Goal: Transaction & Acquisition: Book appointment/travel/reservation

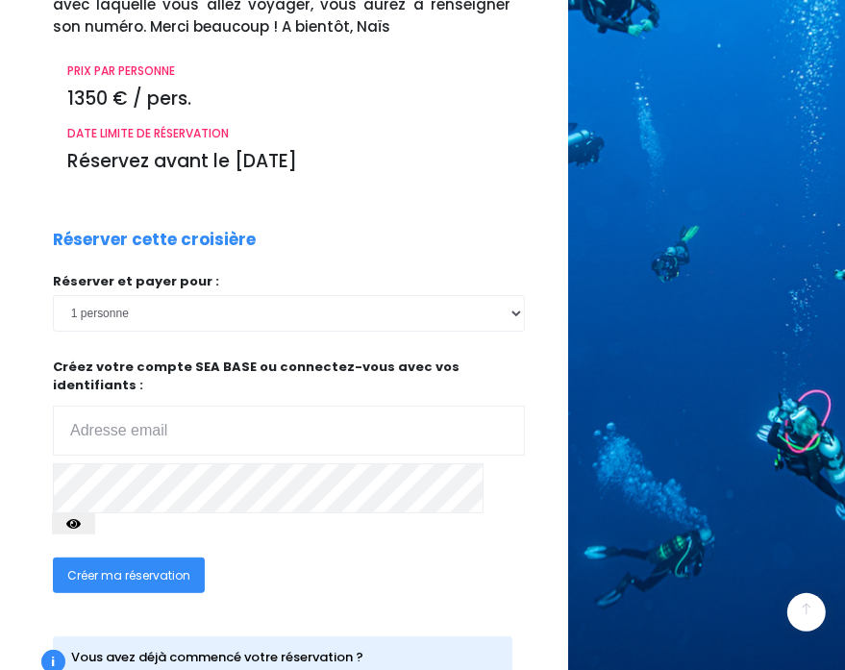
scroll to position [319, 0]
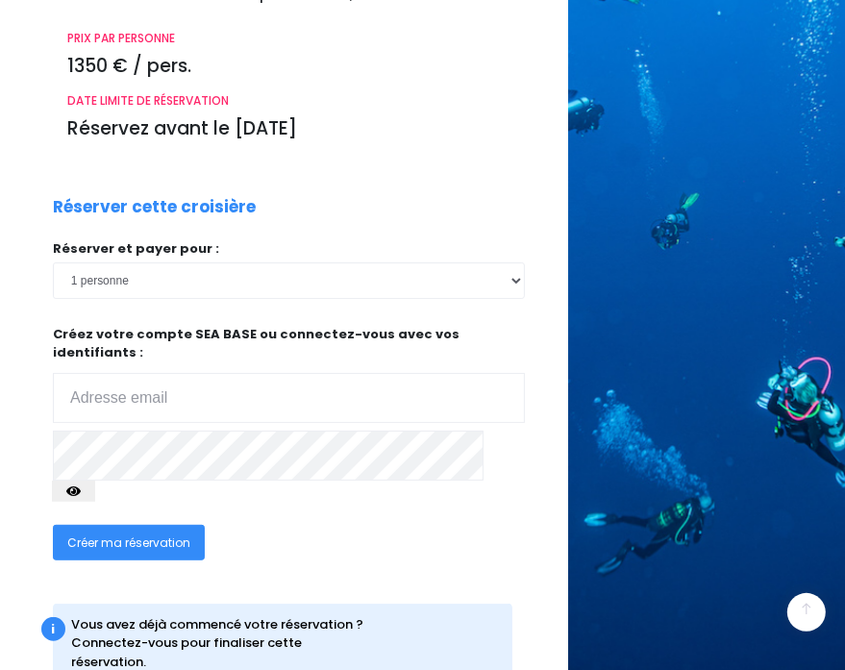
type input "[EMAIL_ADDRESS][PERSON_NAME][DOMAIN_NAME]"
click at [81, 491] on icon "button" at bounding box center [73, 491] width 14 height 0
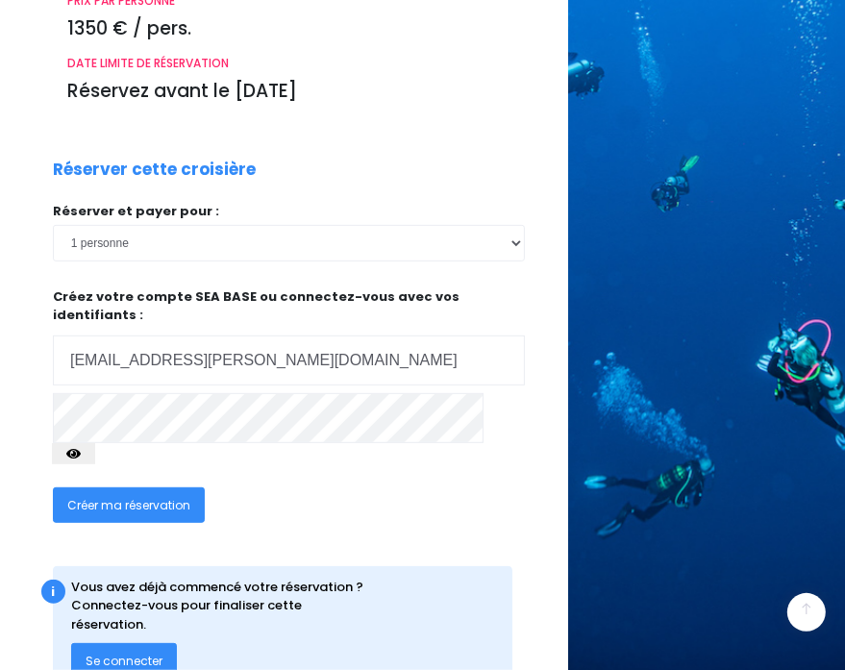
scroll to position [363, 0]
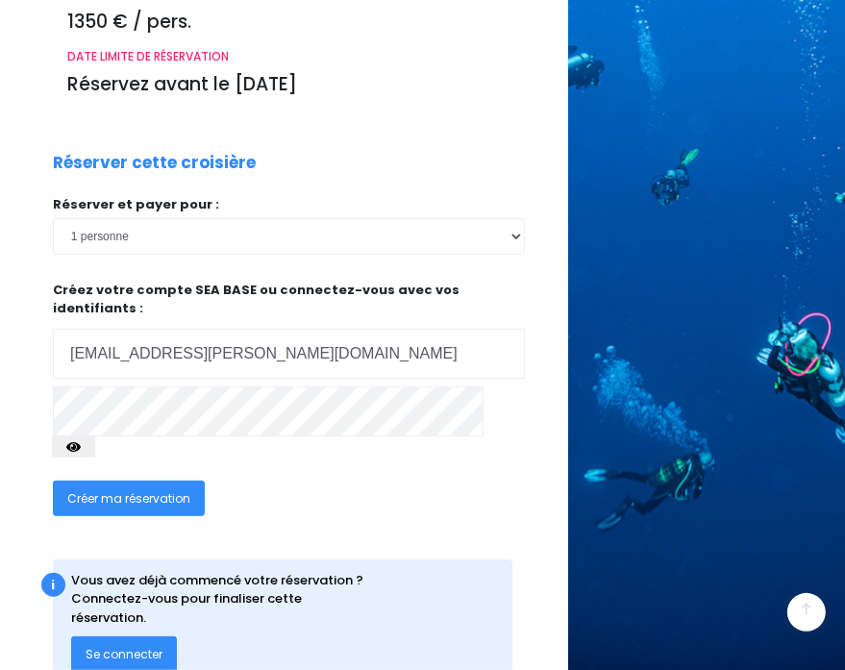
click at [125, 490] on span "Créer ma réservation" at bounding box center [128, 498] width 123 height 16
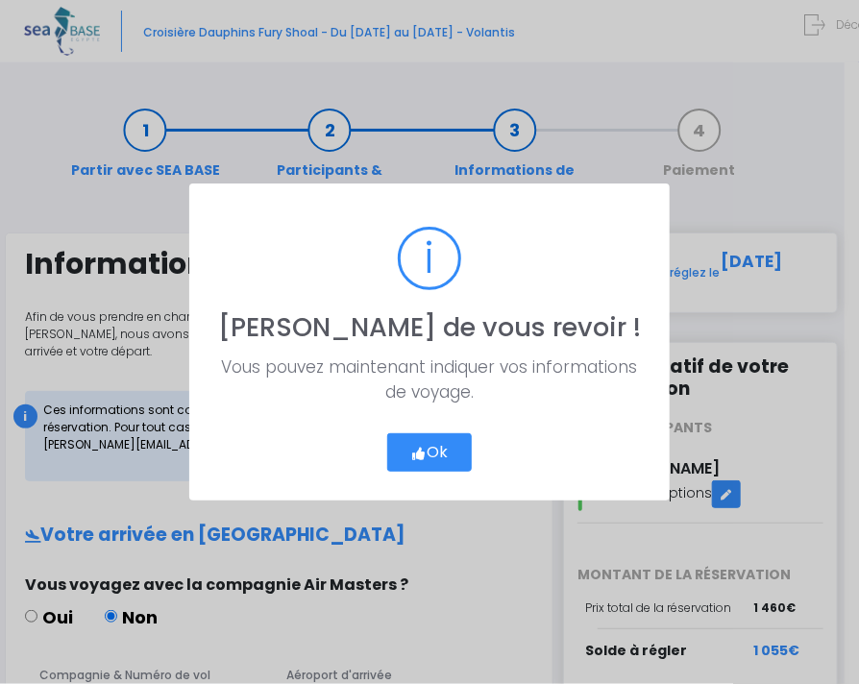
click at [419, 454] on icon "button" at bounding box center [419, 454] width 16 height 0
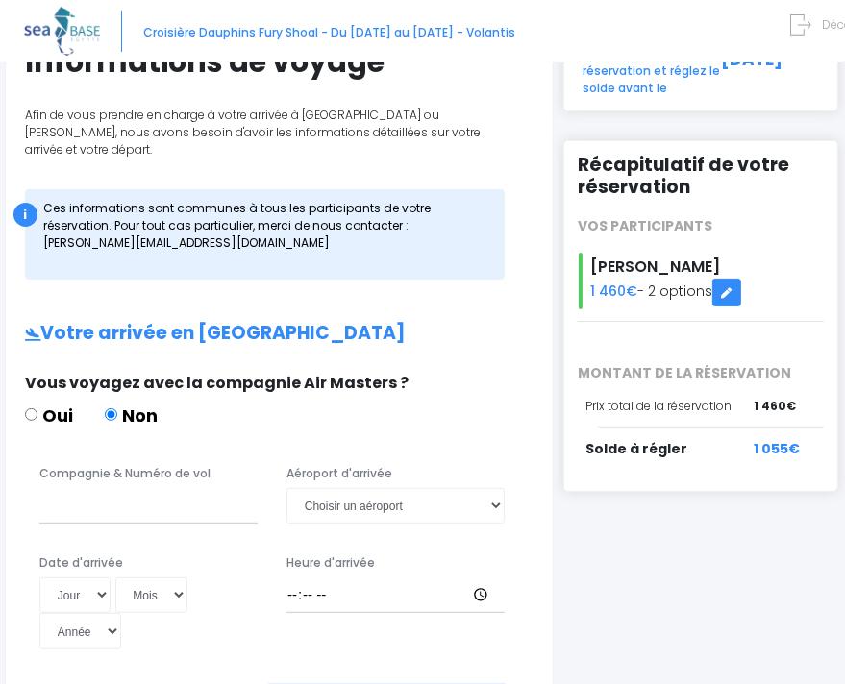
scroll to position [288, 0]
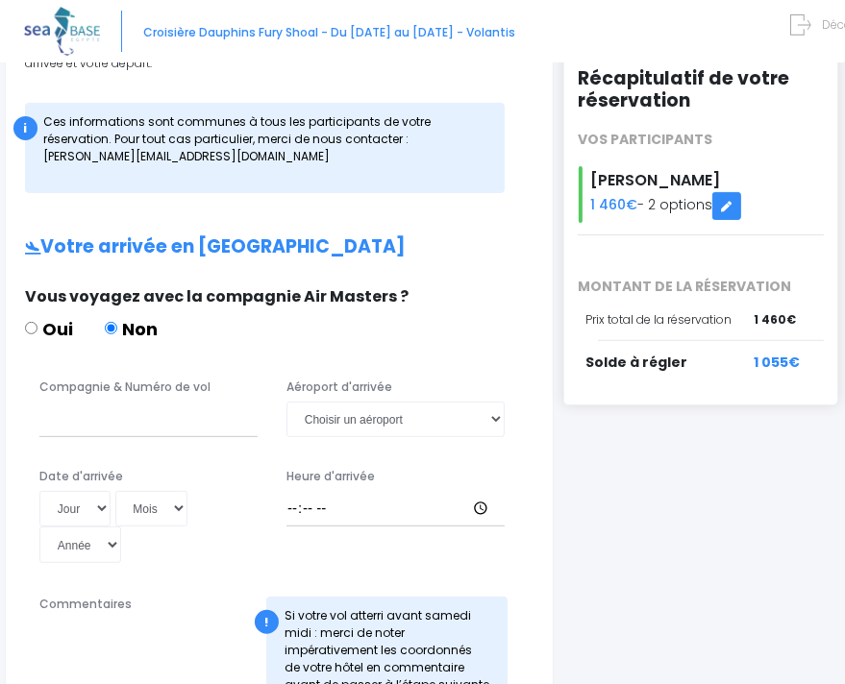
click at [695, 526] on div "i Finalisez votre réservation et réglez le solde avant le 12/05/2026 Récapitula…" at bounding box center [704, 617] width 282 height 1347
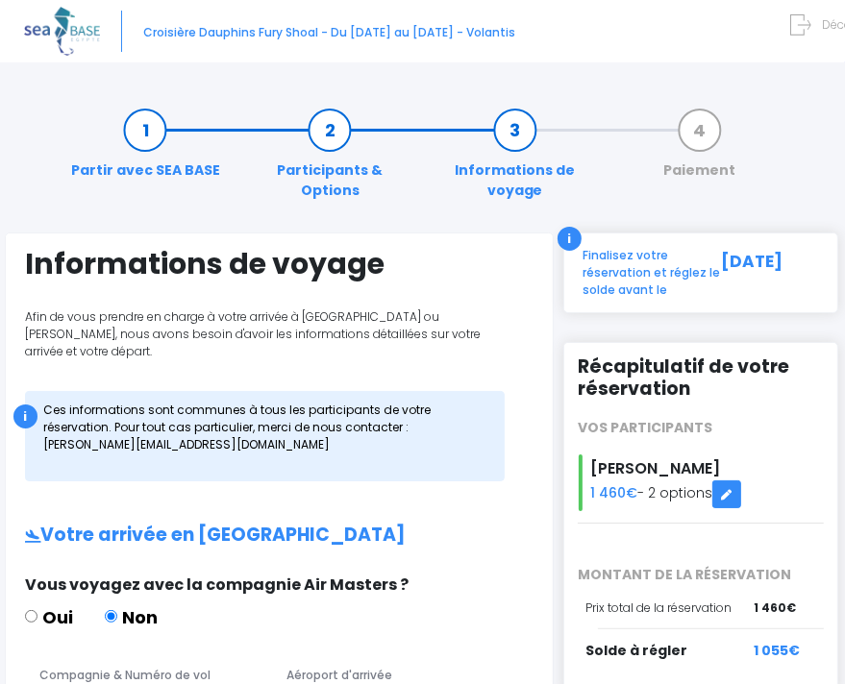
scroll to position [96, 0]
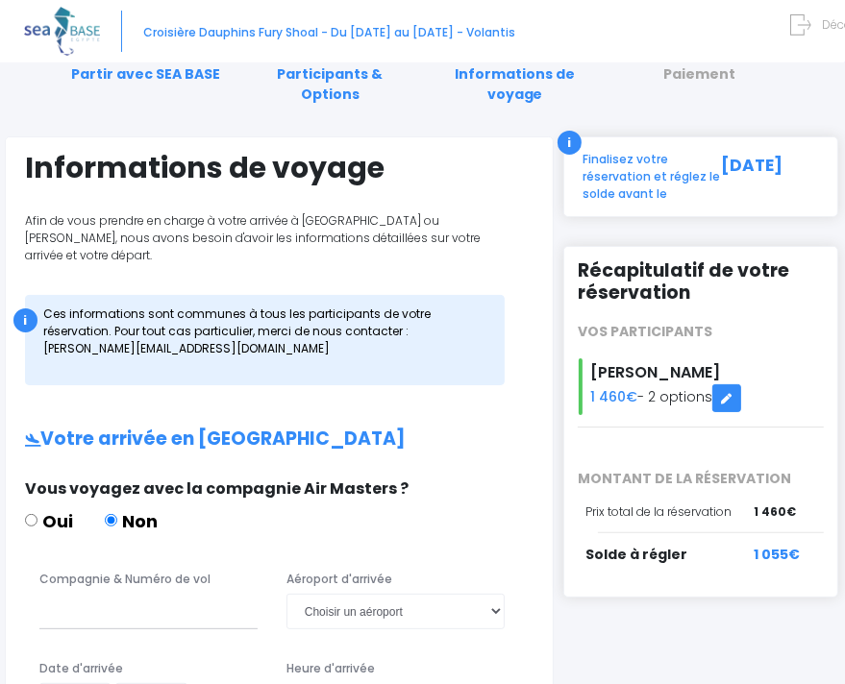
click at [640, 260] on h2 "Récapitulatif de votre réservation" at bounding box center [701, 282] width 246 height 44
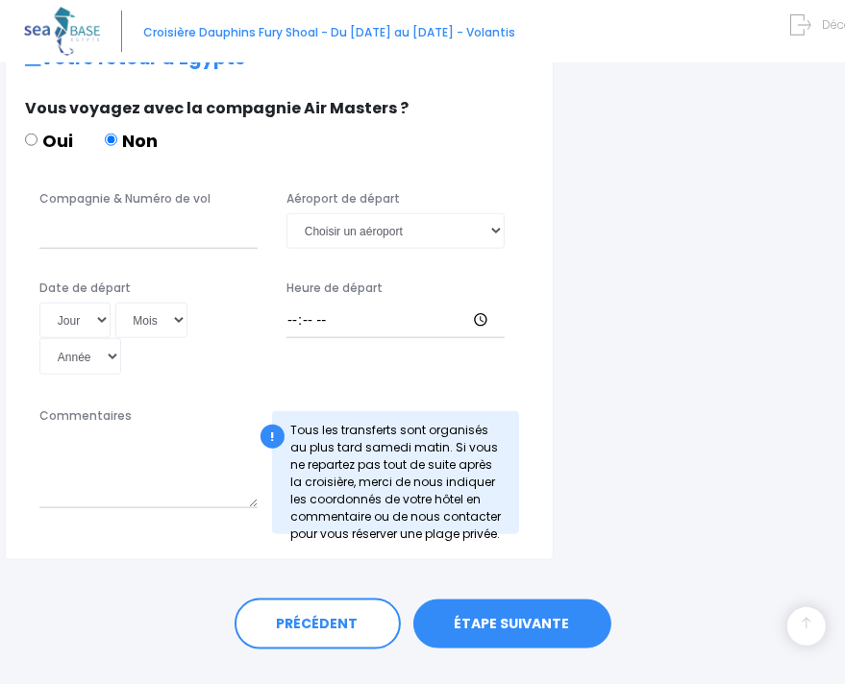
scroll to position [1023, 0]
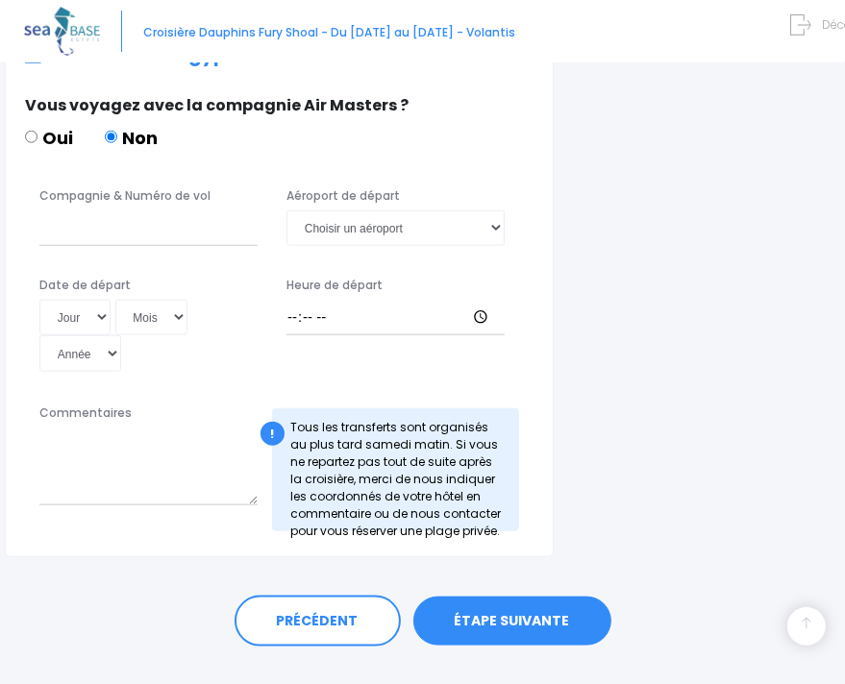
click at [560, 597] on link "ÉTAPE SUIVANTE" at bounding box center [512, 622] width 198 height 50
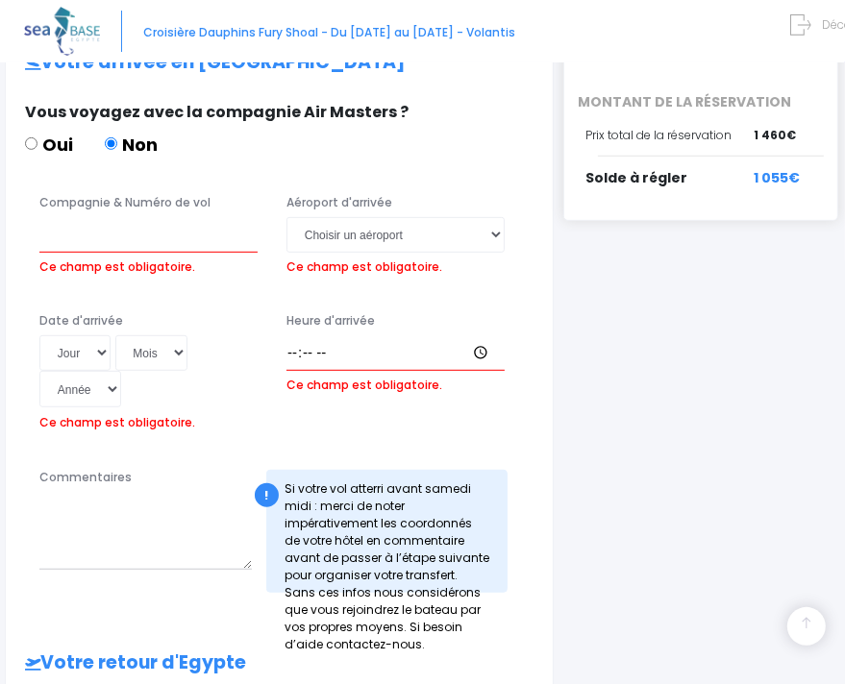
scroll to position [459, 0]
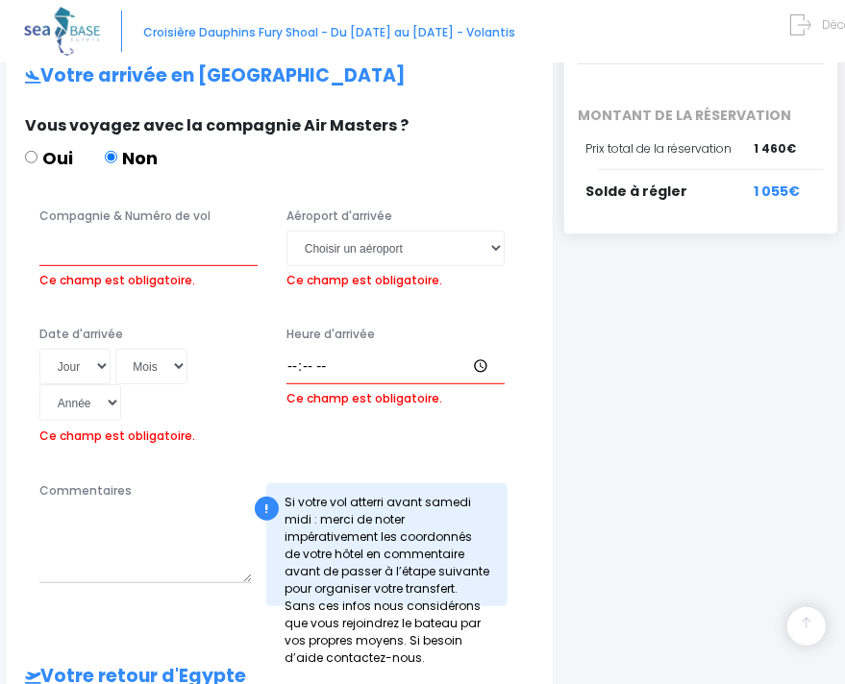
click at [634, 428] on div "i Finalisez votre réservation et réglez le solde avant le 12/05/2026 Récapitula…" at bounding box center [704, 504] width 282 height 1463
